Goal: Task Accomplishment & Management: Manage account settings

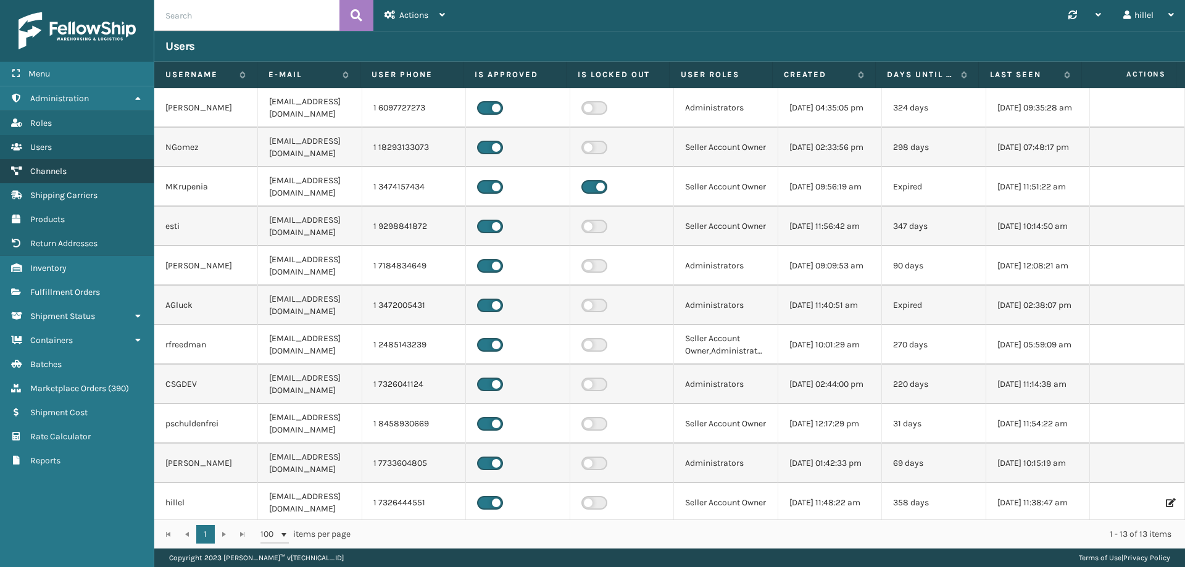
click at [59, 170] on span "Channels" at bounding box center [48, 171] width 36 height 10
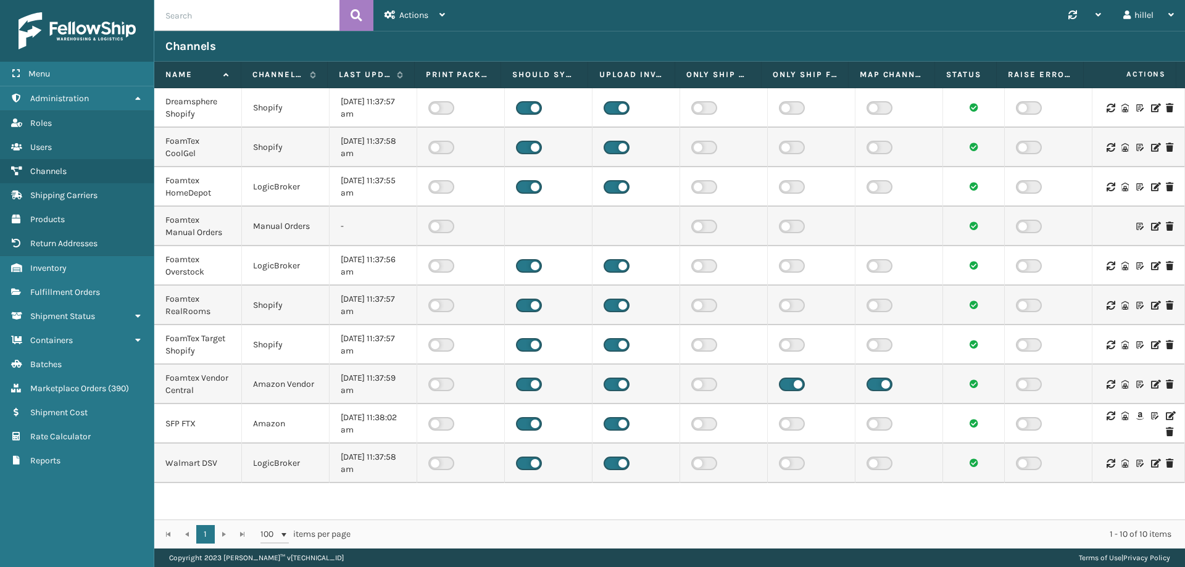
click at [1150, 416] on div at bounding box center [1138, 424] width 70 height 25
click at [1165, 415] on icon at bounding box center [1168, 416] width 7 height 9
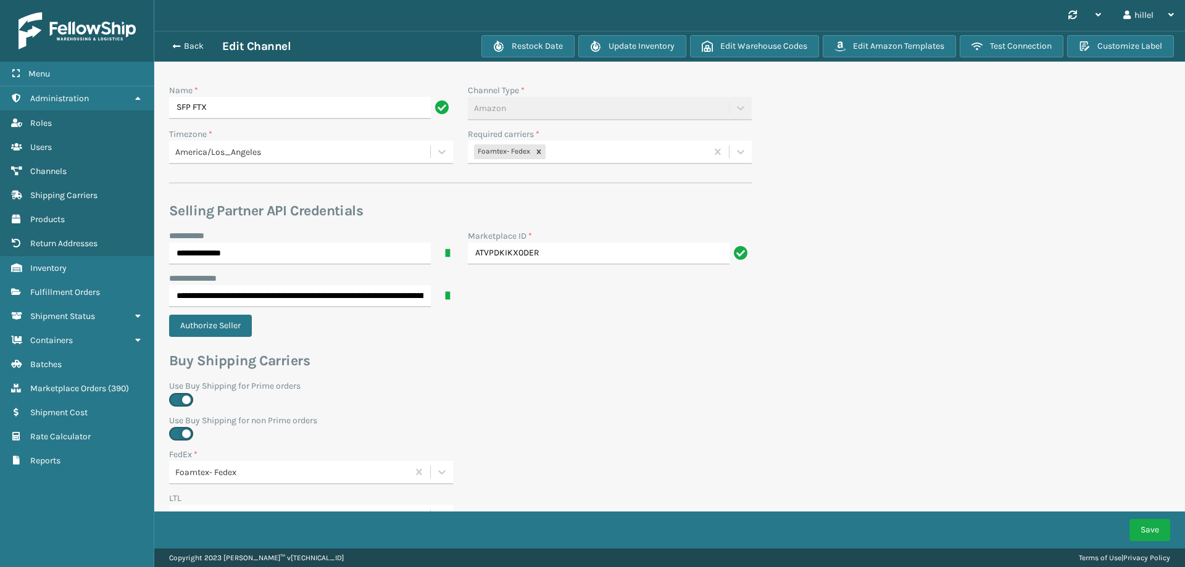
click at [581, 150] on div "Foamtex- Fedex" at bounding box center [587, 152] width 239 height 20
type input "whit"
click at [586, 176] on div "Foamtex UPS Whitestone Milliard" at bounding box center [610, 183] width 284 height 23
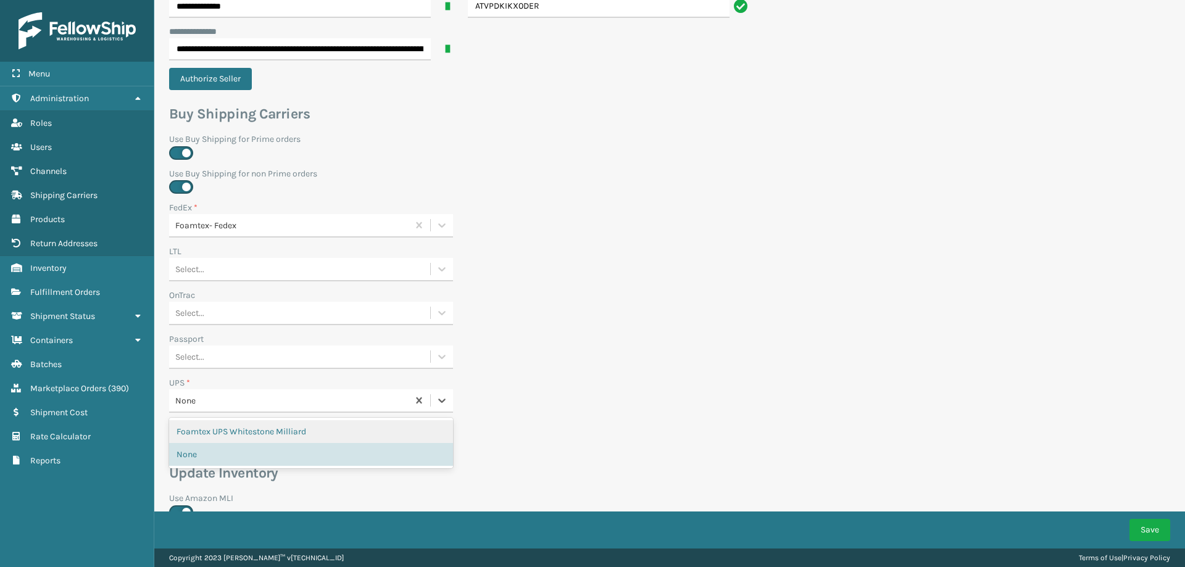
click at [250, 404] on div "None" at bounding box center [292, 400] width 234 height 13
click at [246, 432] on div "Foamtex UPS Whitestone Milliard" at bounding box center [311, 431] width 284 height 23
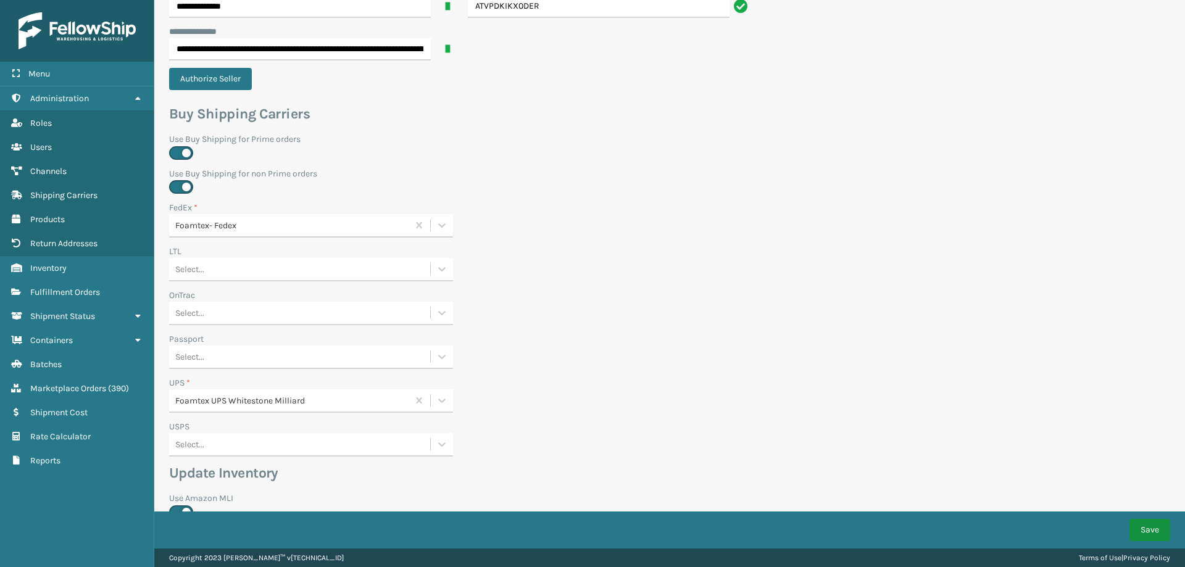
click at [1158, 534] on button "Save" at bounding box center [1149, 530] width 41 height 22
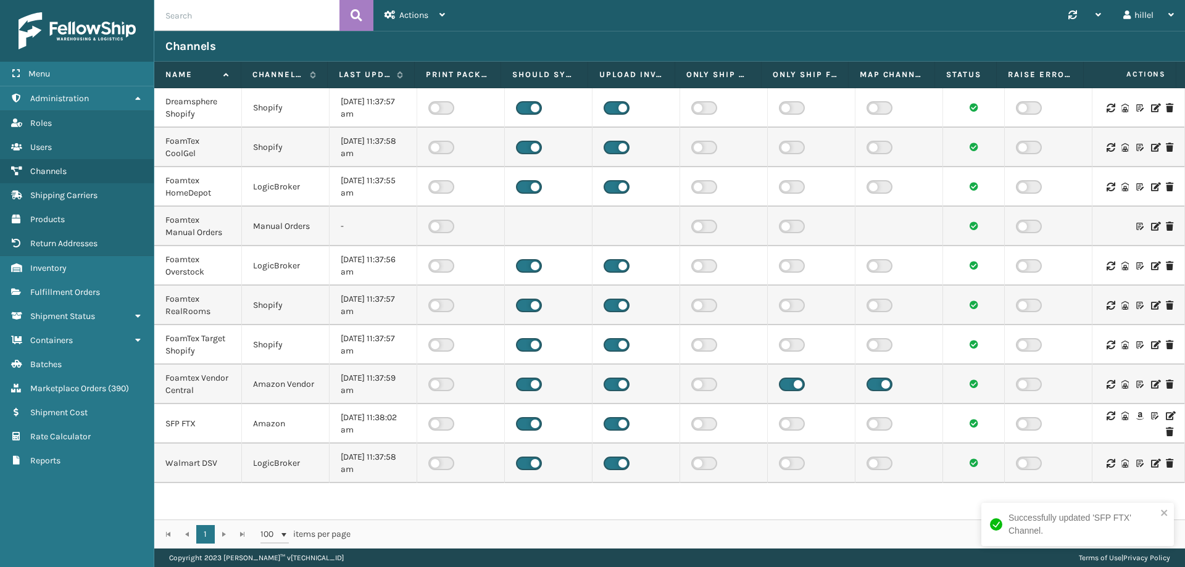
click at [1165, 415] on icon at bounding box center [1168, 416] width 7 height 9
